Goal: Task Accomplishment & Management: Manage account settings

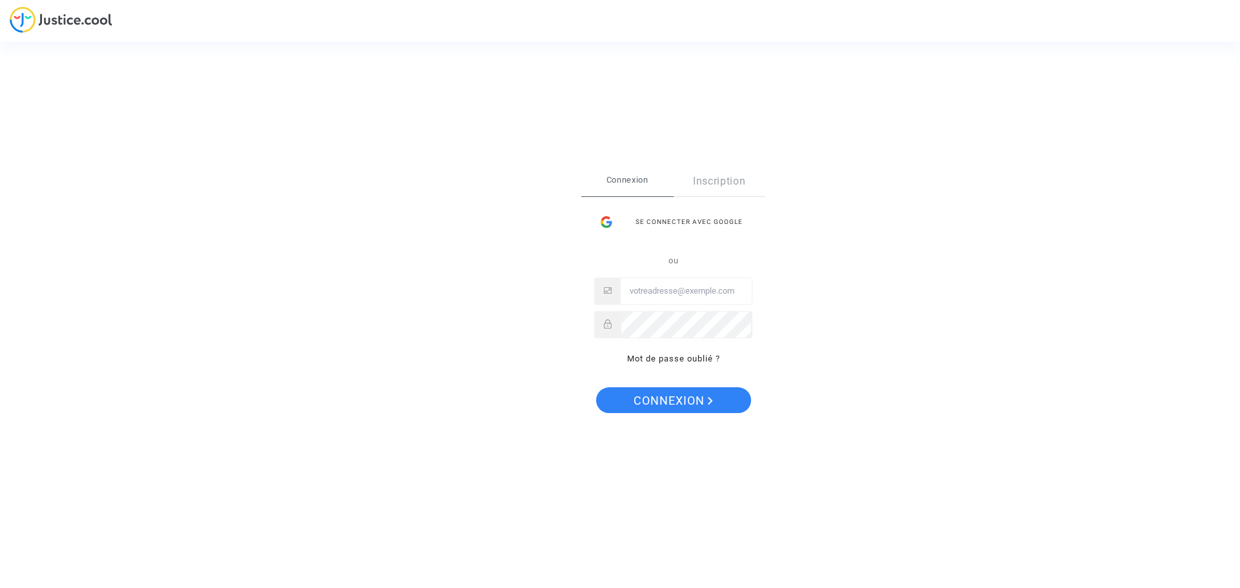
type input "[EMAIL_ADDRESS][DOMAIN_NAME]"
click at [656, 291] on input "[EMAIL_ADDRESS][DOMAIN_NAME]" at bounding box center [686, 291] width 131 height 26
drag, startPoint x: 713, startPoint y: 291, endPoint x: 570, endPoint y: 284, distance: 143.6
click at [570, 285] on div "Se connecter Connexion Inscription Se connecter avec Google ou [EMAIL_ADDRESS][…" at bounding box center [619, 294] width 129 height 307
click at [644, 401] on span "Connexion" at bounding box center [673, 401] width 79 height 27
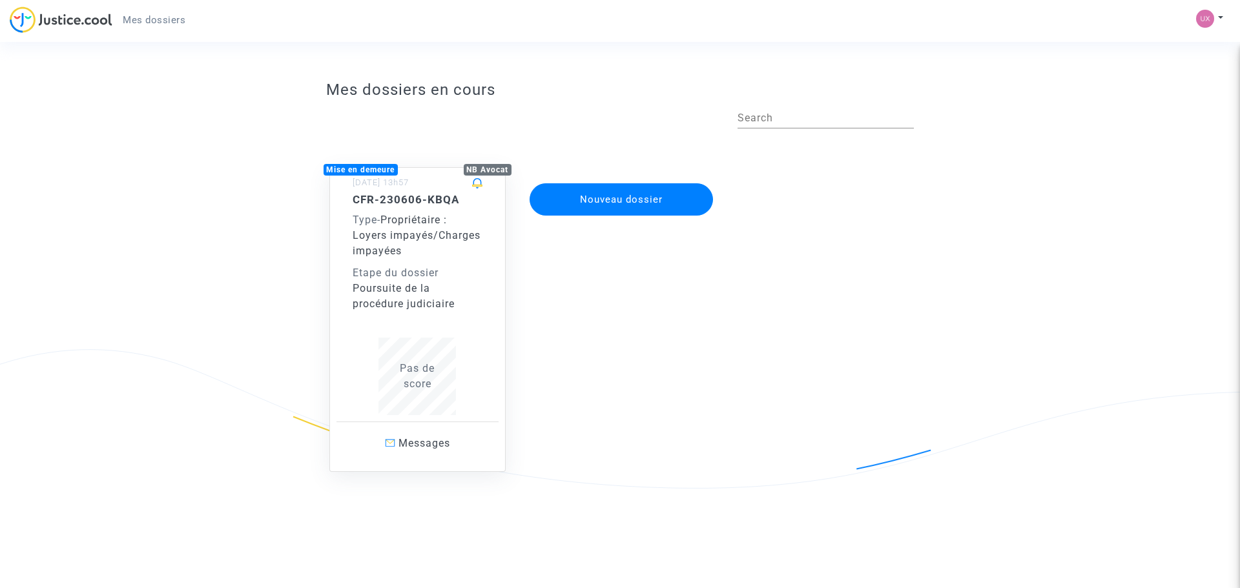
click at [424, 263] on div "CFR-230606-KBQA Type - Propriétaire : Loyers impayés/Charges impayées Etape du …" at bounding box center [418, 252] width 130 height 119
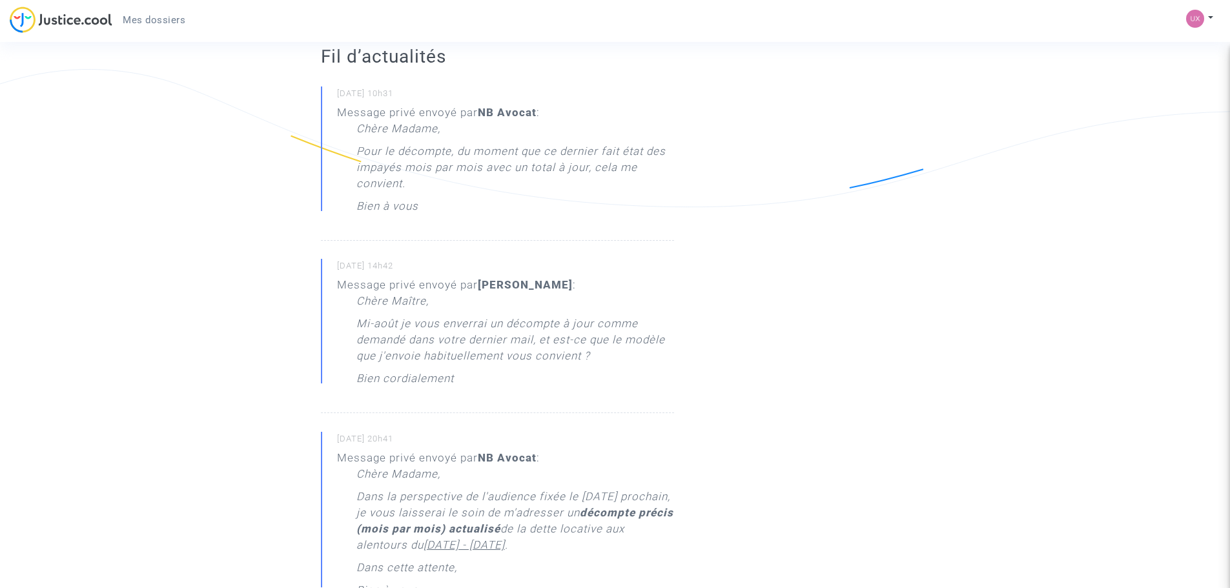
scroll to position [194, 0]
